Goal: Task Accomplishment & Management: Manage account settings

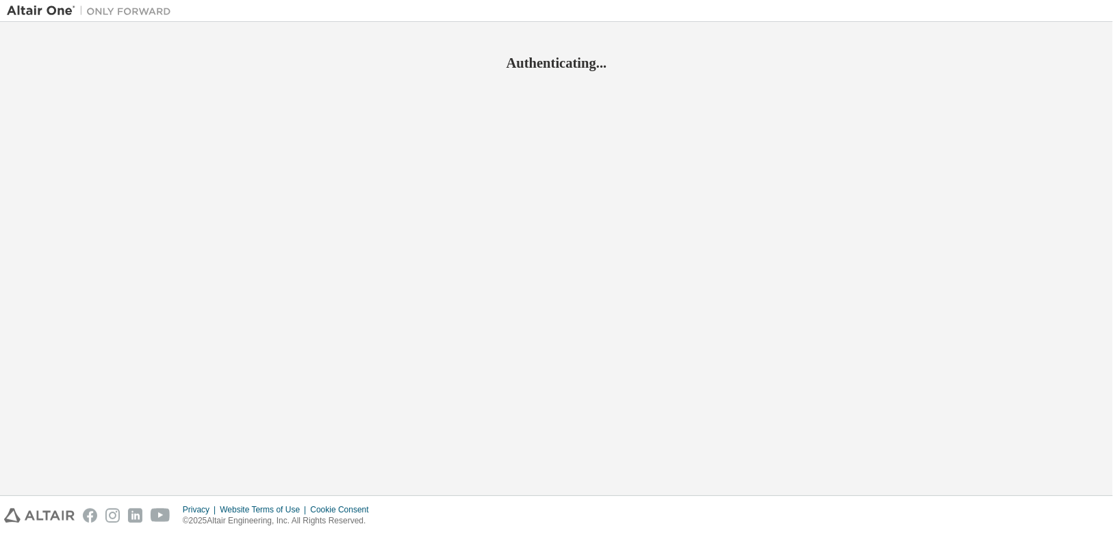
click at [589, 135] on div "Authenticating..." at bounding box center [556, 259] width 1099 height 460
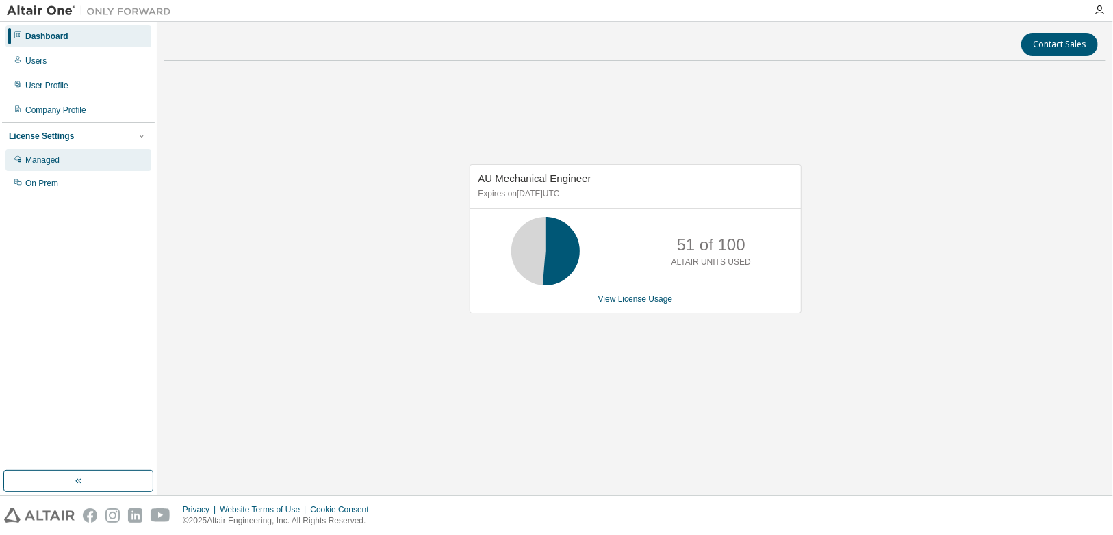
click at [42, 170] on div "Managed" at bounding box center [78, 160] width 146 height 22
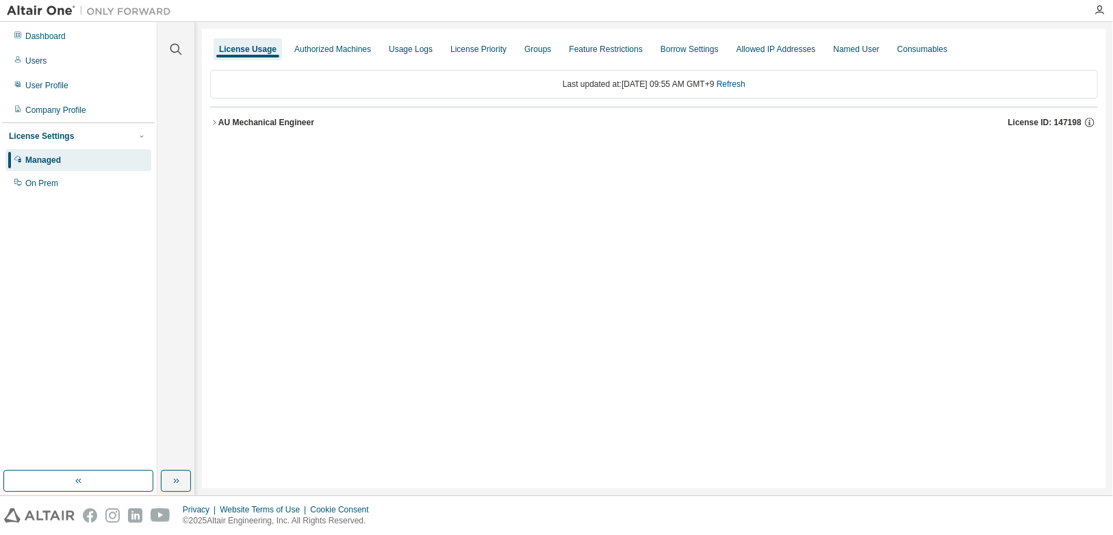
click at [317, 118] on div "AU Mechanical Engineer License ID: 147198" at bounding box center [657, 122] width 879 height 12
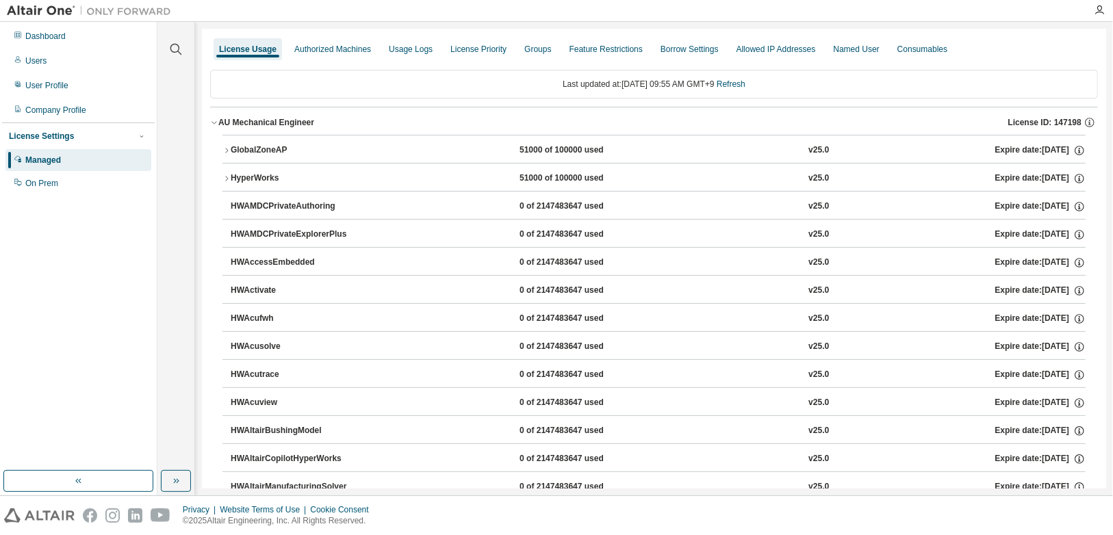
click at [267, 175] on div "HyperWorks" at bounding box center [292, 178] width 123 height 12
